Goal: Task Accomplishment & Management: Manage account settings

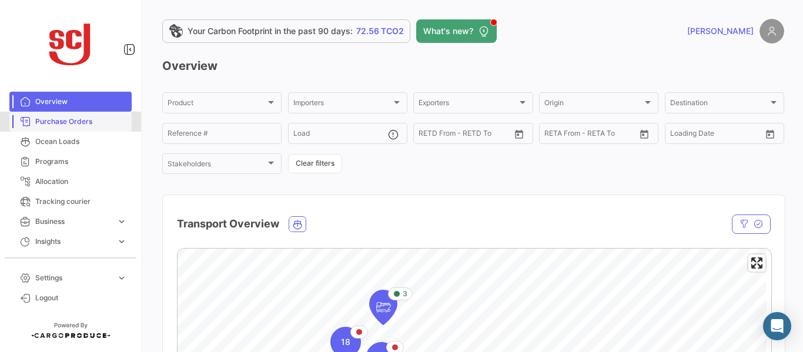
click at [82, 125] on span "Purchase Orders" at bounding box center [81, 121] width 92 height 11
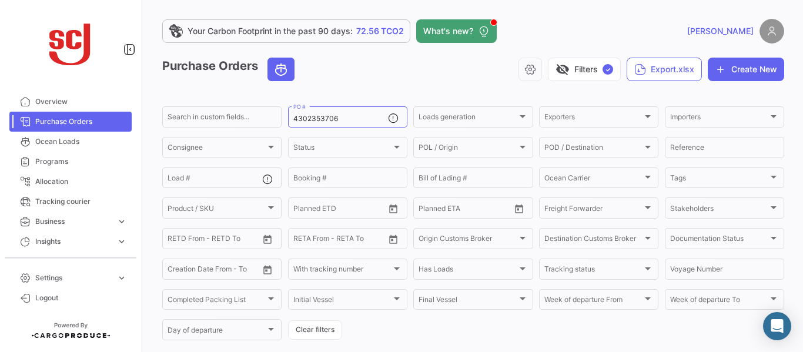
click at [88, 122] on span "Purchase Orders" at bounding box center [81, 121] width 92 height 11
drag, startPoint x: 342, startPoint y: 121, endPoint x: 272, endPoint y: 119, distance: 70.6
click at [0, 0] on div "Search in custom fields... 4302353706 PO # Loads generation Loads generation Ex…" at bounding box center [0, 0] width 0 height 0
paste input "4775"
type input "4302354775"
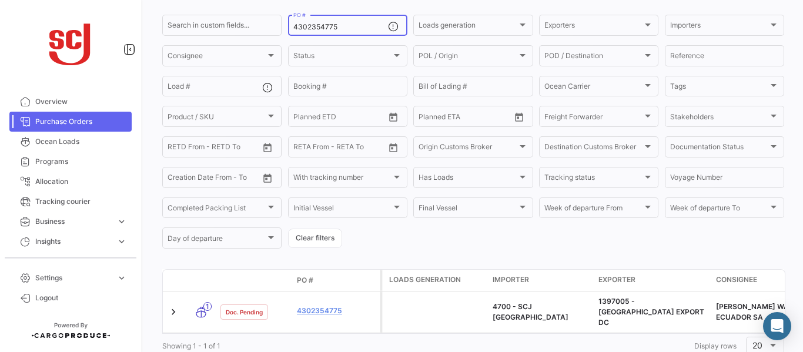
scroll to position [65, 0]
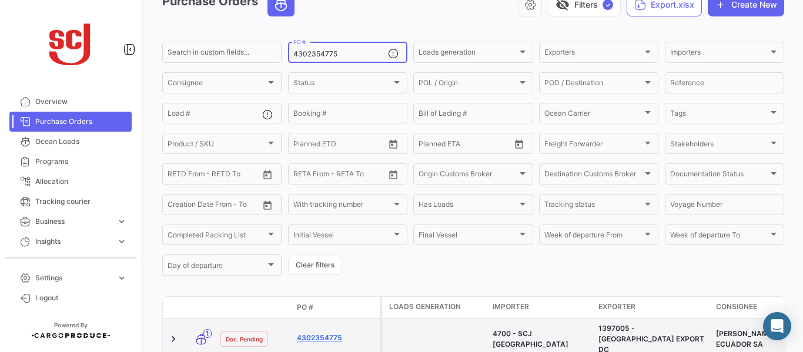
click at [314, 333] on link "4302354775" at bounding box center [336, 338] width 79 height 11
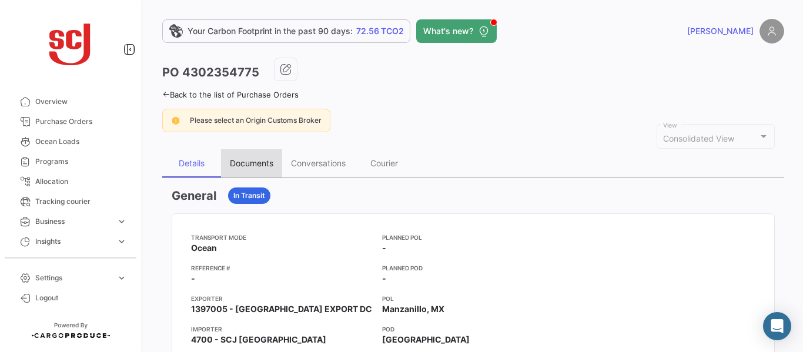
click at [259, 168] on div "Documents" at bounding box center [251, 163] width 43 height 10
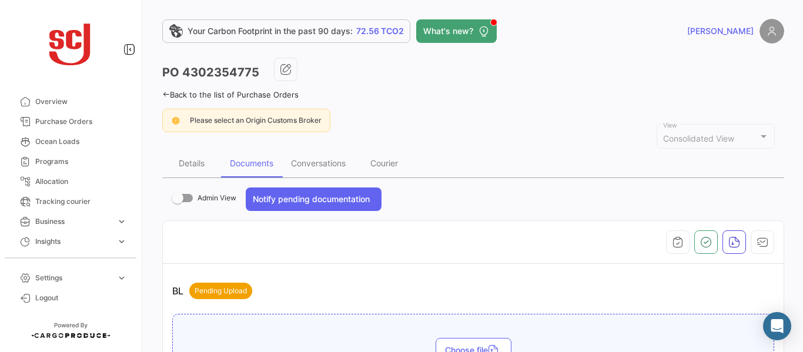
click at [260, 167] on div "Documents" at bounding box center [251, 163] width 43 height 10
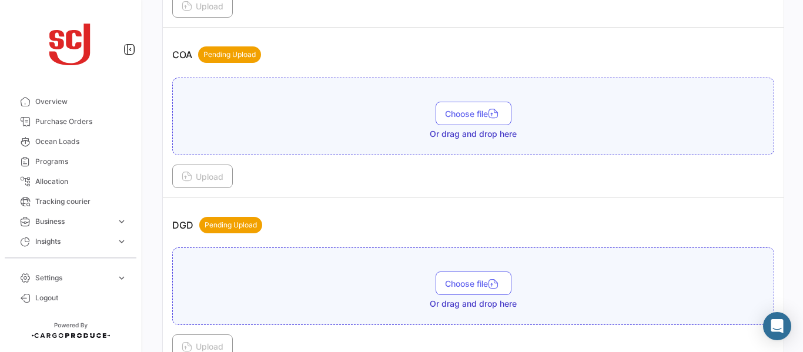
scroll to position [581, 0]
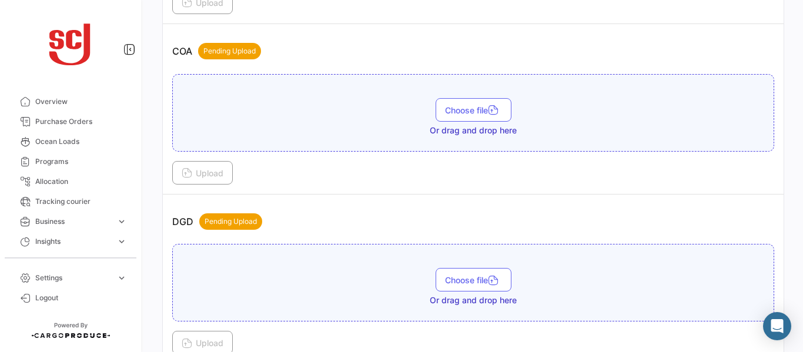
click at [485, 262] on div "Choose file Or drag and drop here" at bounding box center [473, 283] width 602 height 78
click at [473, 276] on span "Choose file" at bounding box center [473, 280] width 57 height 10
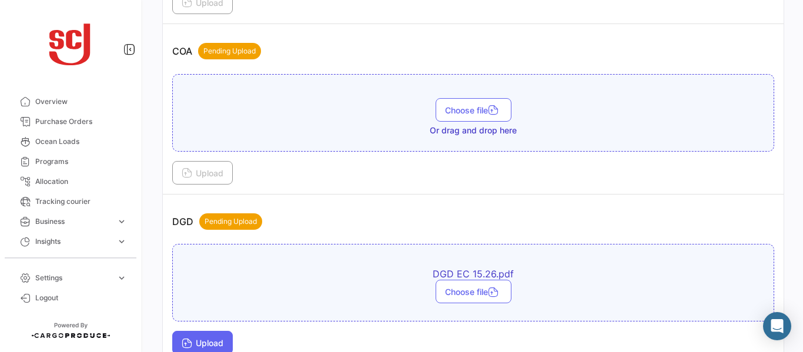
click at [212, 332] on div "DGD EC 15.26.pdf Choose file Upload" at bounding box center [473, 299] width 602 height 110
click at [214, 336] on button "Upload" at bounding box center [202, 343] width 61 height 24
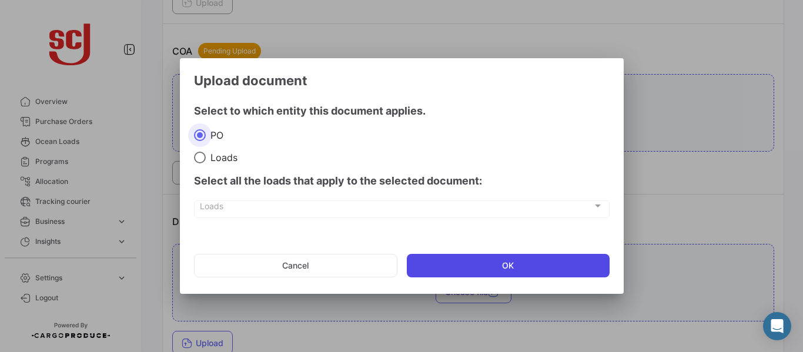
click at [500, 267] on button "OK" at bounding box center [508, 266] width 203 height 24
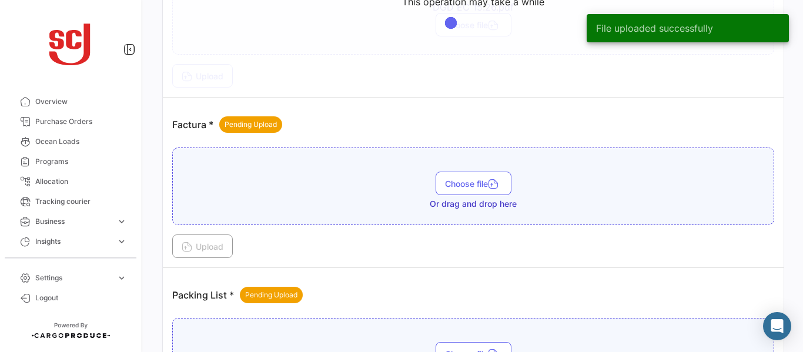
scroll to position [915, 0]
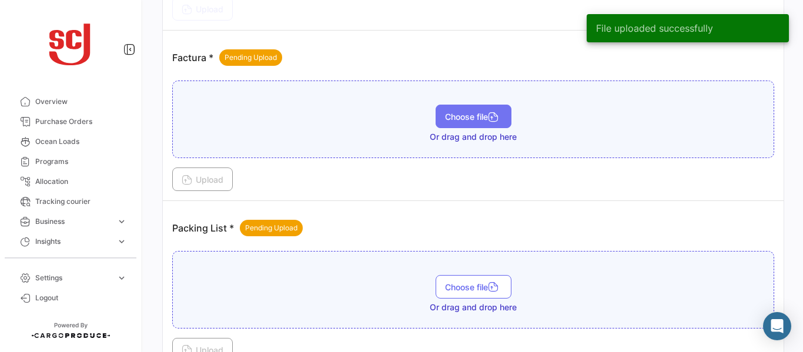
click at [454, 116] on span "Choose file" at bounding box center [473, 117] width 57 height 10
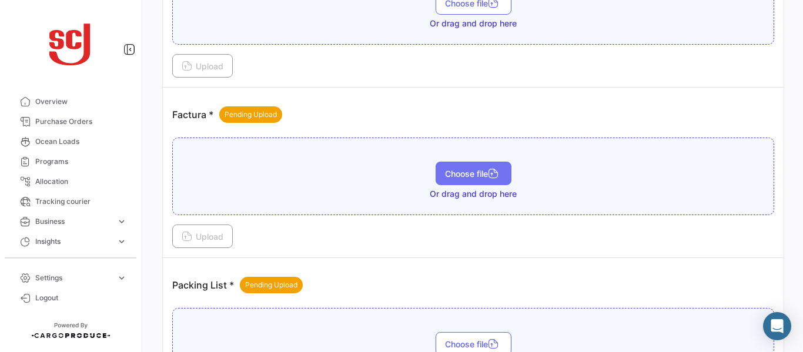
click at [460, 172] on span "Choose file" at bounding box center [473, 174] width 57 height 10
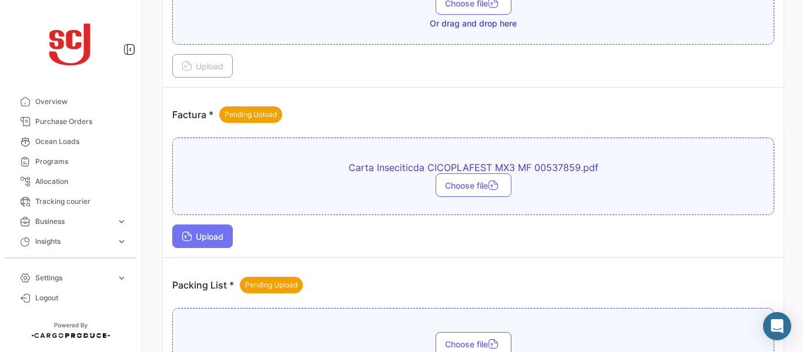
click at [192, 236] on span "Upload" at bounding box center [203, 237] width 42 height 10
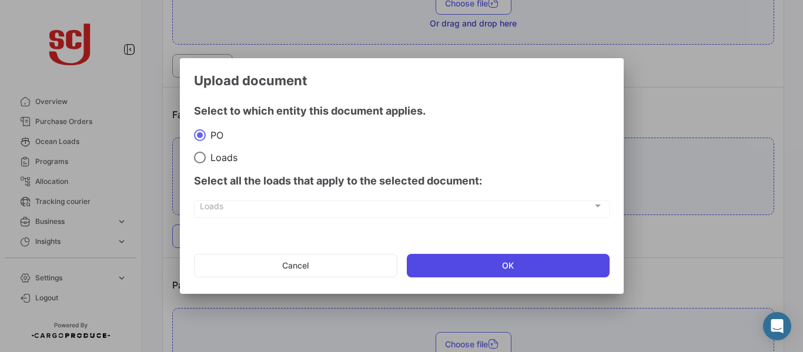
drag, startPoint x: 449, startPoint y: 256, endPoint x: 444, endPoint y: 260, distance: 6.2
click at [450, 258] on button "OK" at bounding box center [508, 266] width 203 height 24
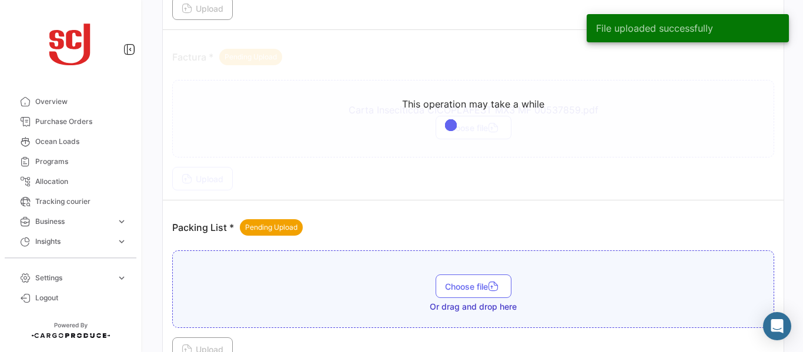
scroll to position [979, 0]
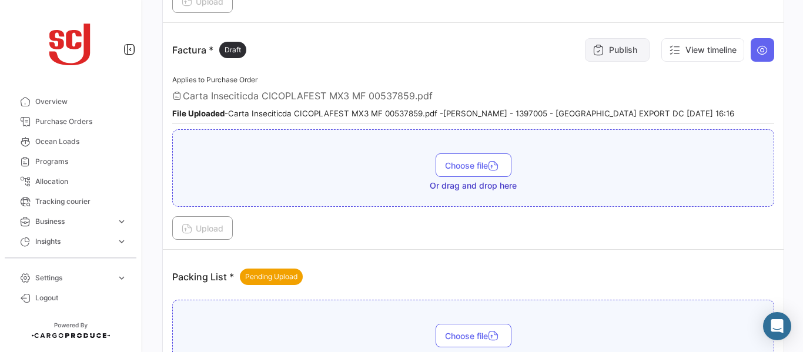
click at [617, 47] on button "Publish" at bounding box center [617, 50] width 65 height 24
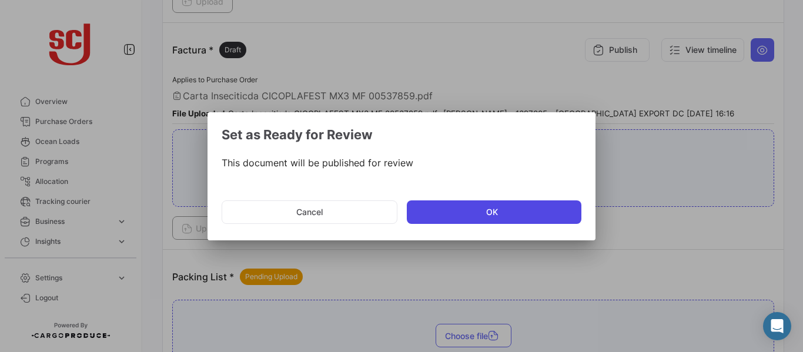
click at [534, 206] on button "OK" at bounding box center [494, 212] width 175 height 24
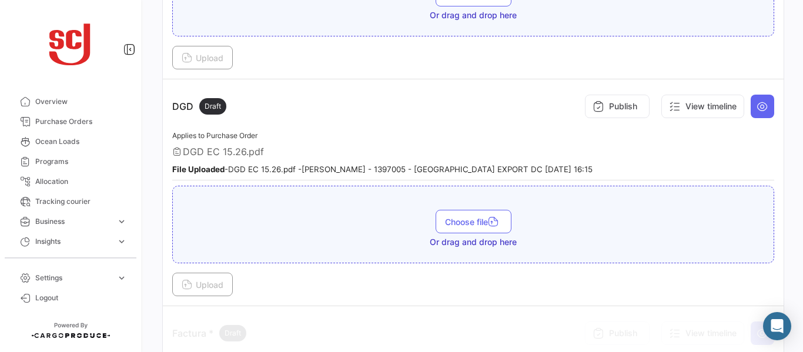
scroll to position [692, 0]
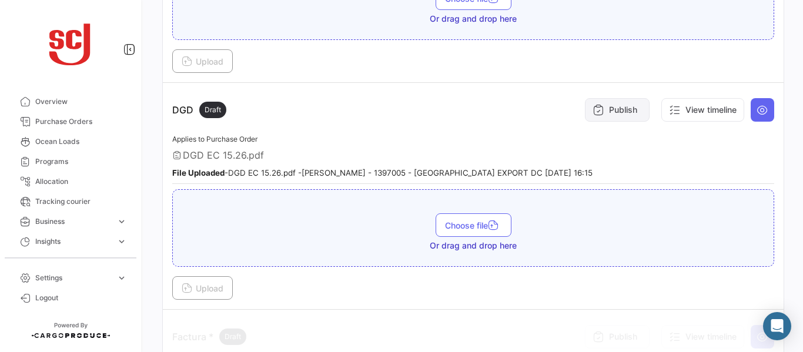
click at [622, 114] on button "Publish" at bounding box center [617, 110] width 65 height 24
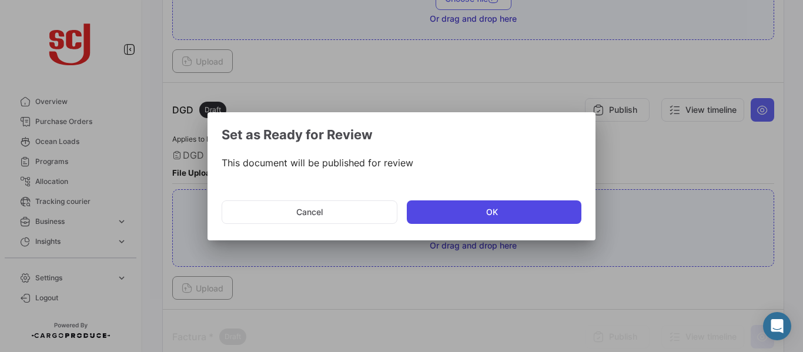
click at [477, 214] on button "OK" at bounding box center [494, 212] width 175 height 24
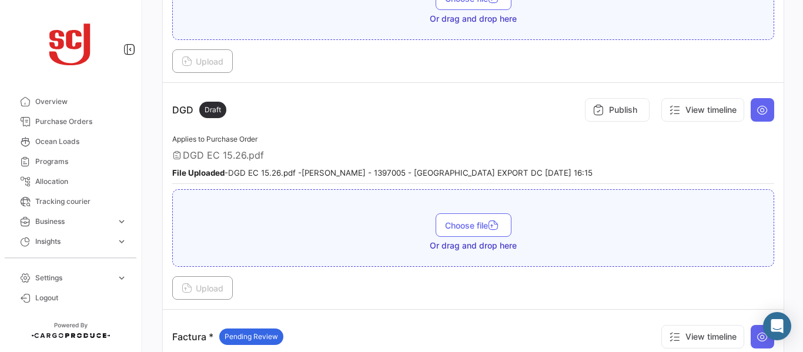
drag, startPoint x: 796, startPoint y: 133, endPoint x: 799, endPoint y: 120, distance: 14.0
click at [799, 120] on div "Your Carbon Footprint in the past 90 days: 72.56 TCO2 What's new? [PERSON_NAME]…" at bounding box center [472, 176] width 659 height 352
click at [603, 102] on button "Publish" at bounding box center [617, 110] width 65 height 24
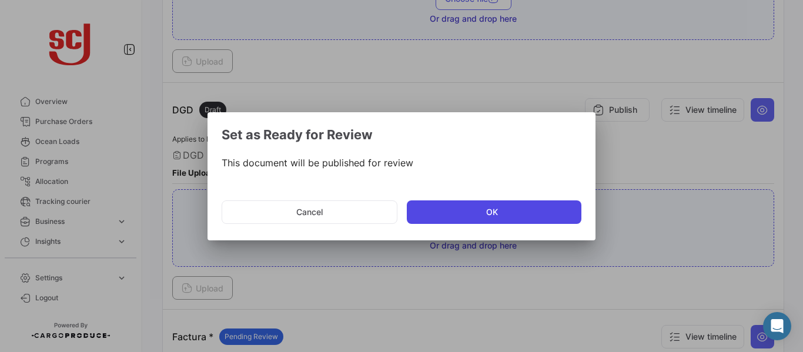
click at [454, 208] on button "OK" at bounding box center [494, 212] width 175 height 24
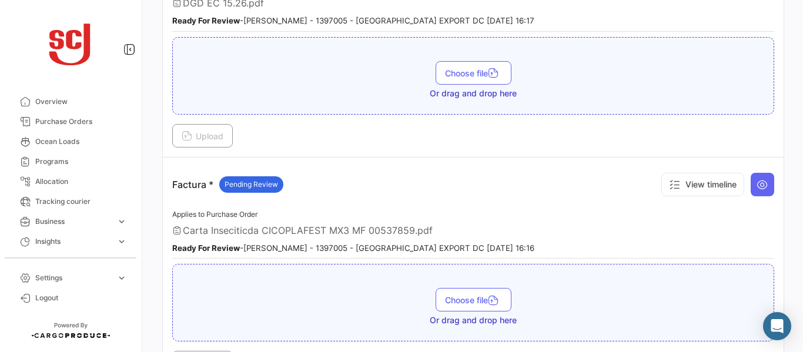
scroll to position [852, 0]
